Goal: Connect with others: Connect with other users

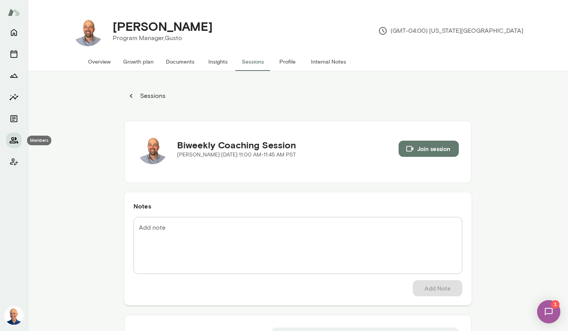
click at [15, 140] on icon "Members" at bounding box center [13, 140] width 9 height 9
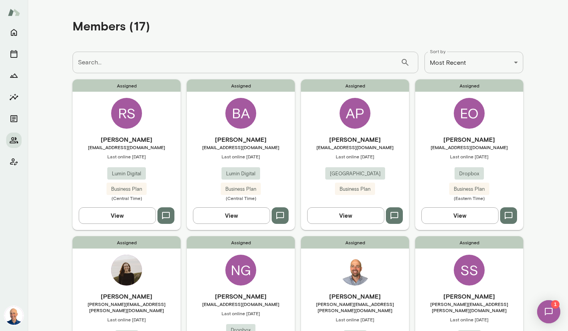
click at [159, 120] on div "Assigned RS [PERSON_NAME] [EMAIL_ADDRESS][DOMAIN_NAME] Last online [DATE] Lumin…" at bounding box center [127, 154] width 108 height 150
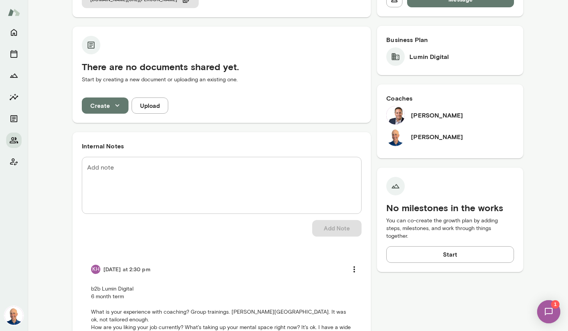
scroll to position [152, 0]
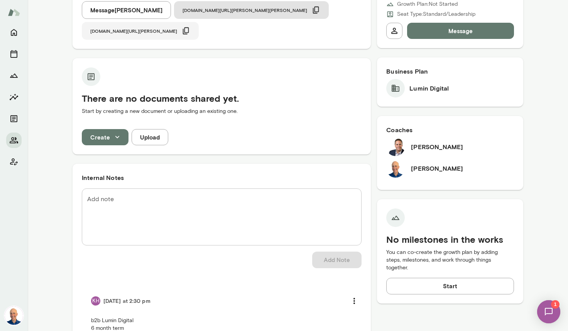
click at [177, 28] on span "[DOMAIN_NAME][URL][PERSON_NAME]" at bounding box center [133, 31] width 87 height 6
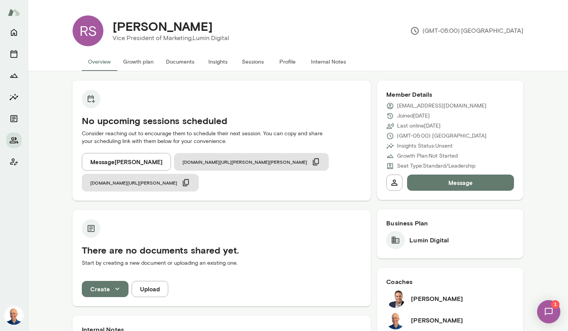
click at [457, 184] on button "Message" at bounding box center [460, 183] width 107 height 16
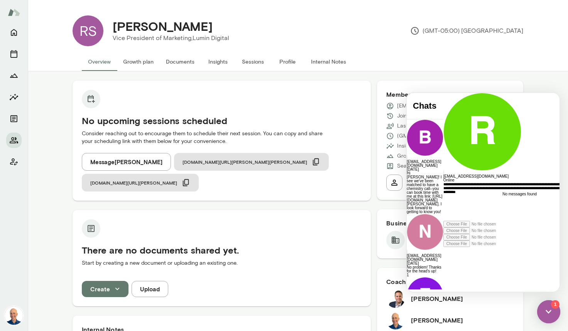
click at [443, 247] on icon at bounding box center [443, 247] width 0 height 0
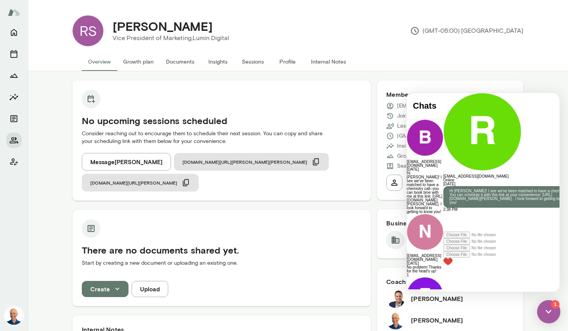
scroll to position [89, 0]
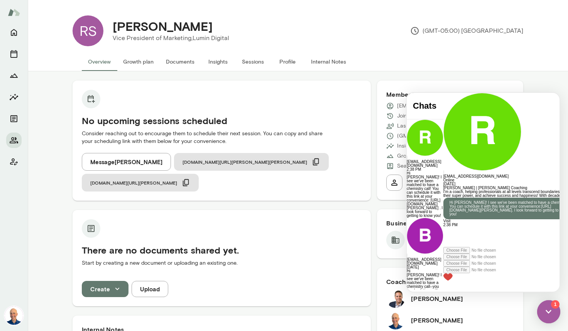
click at [19, 139] on button "Members" at bounding box center [13, 140] width 15 height 15
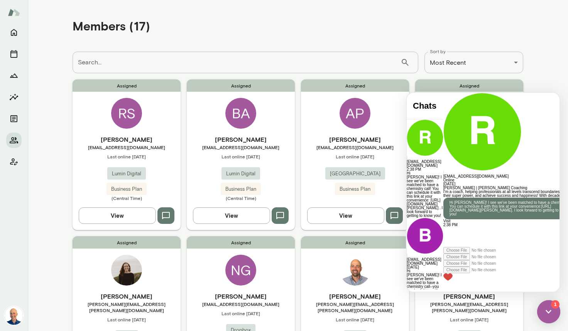
click at [443, 93] on div at bounding box center [513, 93] width 140 height 0
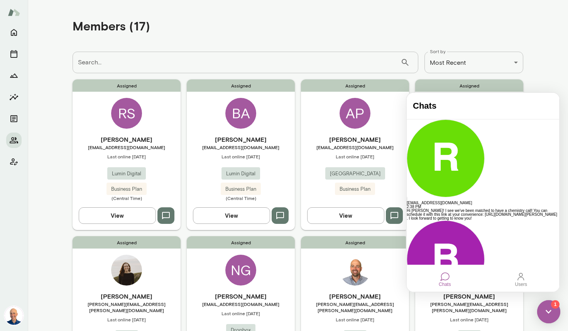
click at [551, 312] on img at bounding box center [548, 312] width 23 height 23
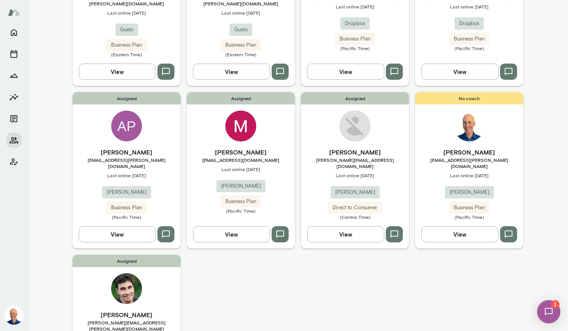
scroll to position [473, 0]
